Goal: Task Accomplishment & Management: Manage account settings

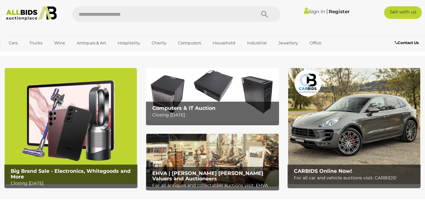
click at [314, 12] on link "Sign In" at bounding box center [314, 12] width 21 height 6
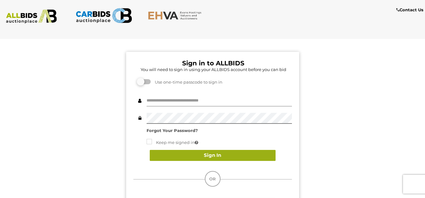
type input "********"
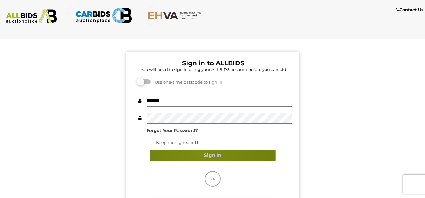
click at [201, 153] on button "Sign In" at bounding box center [213, 155] width 126 height 11
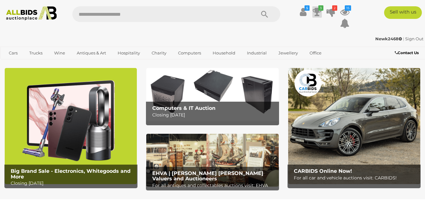
click at [317, 10] on icon at bounding box center [317, 11] width 9 height 11
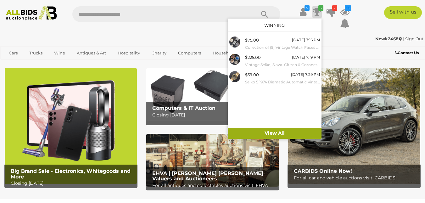
click at [292, 131] on link "View All" at bounding box center [275, 133] width 94 height 11
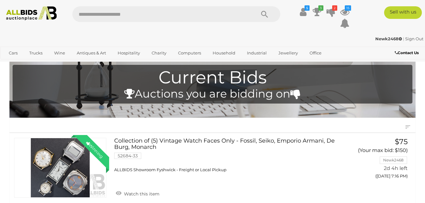
click at [413, 38] on link "Sign Out" at bounding box center [415, 38] width 18 height 5
